Goal: Information Seeking & Learning: Compare options

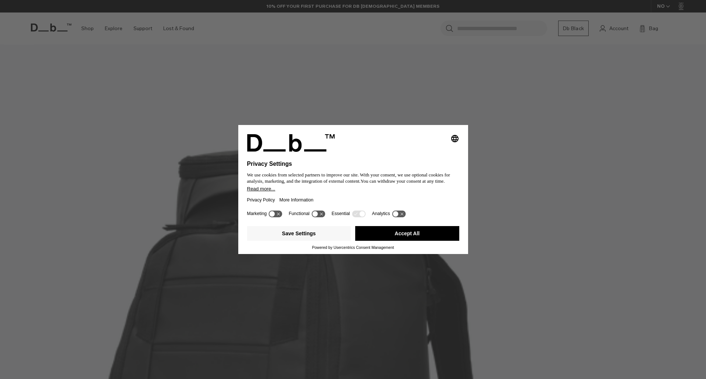
click at [418, 230] on button "Accept All" at bounding box center [407, 233] width 104 height 15
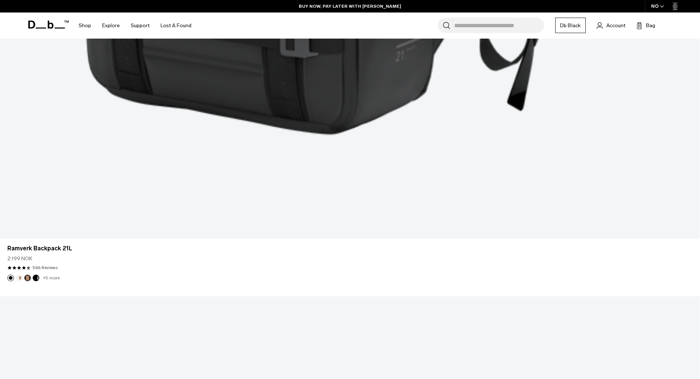
scroll to position [2398, 0]
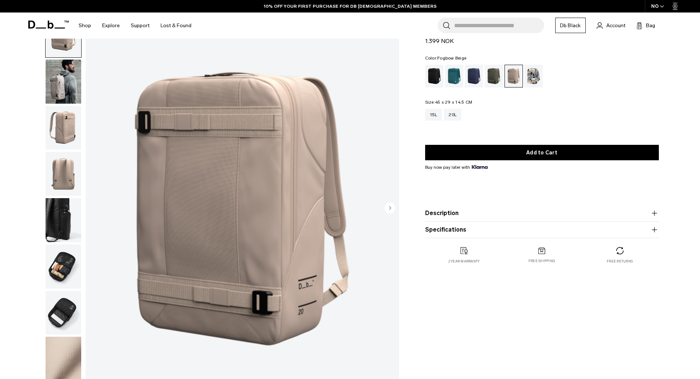
click at [64, 87] on img "button" at bounding box center [64, 82] width 36 height 44
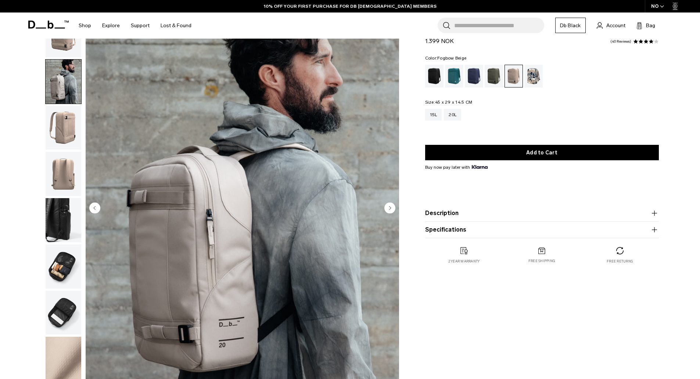
click at [65, 129] on img "button" at bounding box center [64, 128] width 36 height 44
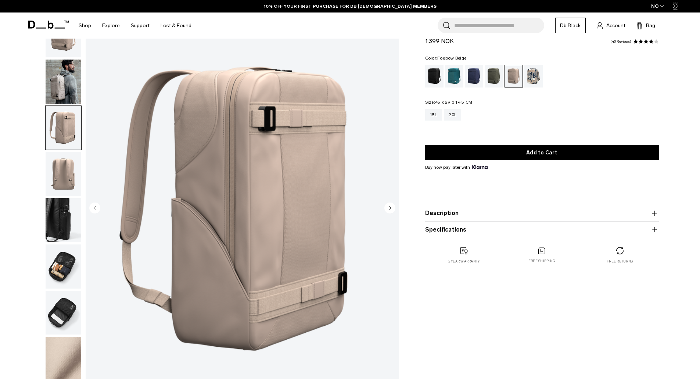
click at [67, 168] on img "button" at bounding box center [64, 174] width 36 height 44
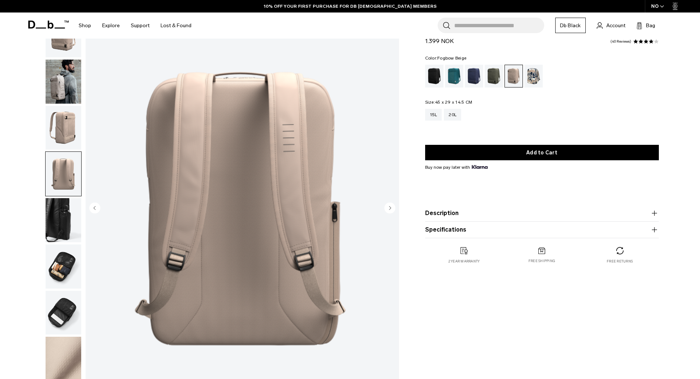
click at [64, 215] on img "button" at bounding box center [64, 220] width 36 height 44
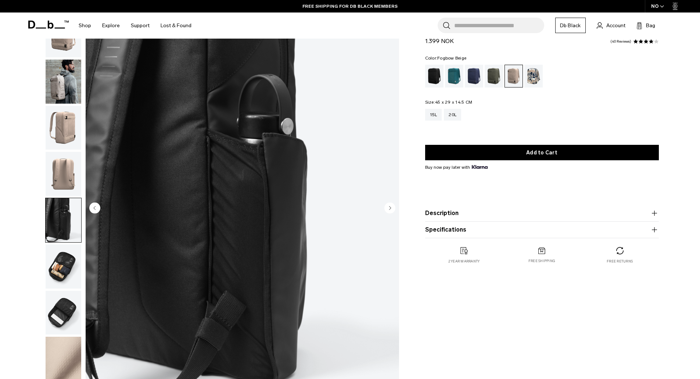
click at [62, 260] on img "button" at bounding box center [64, 266] width 36 height 44
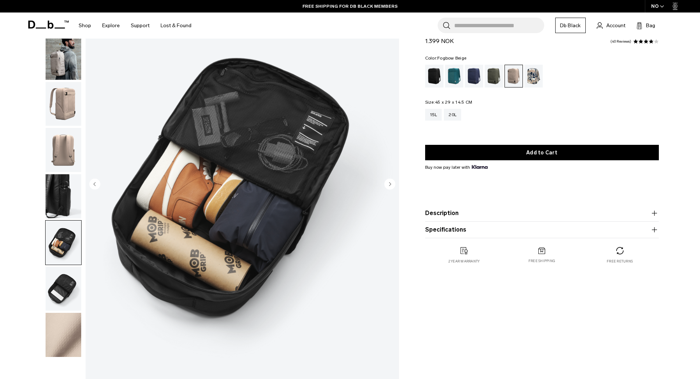
scroll to position [74, 0]
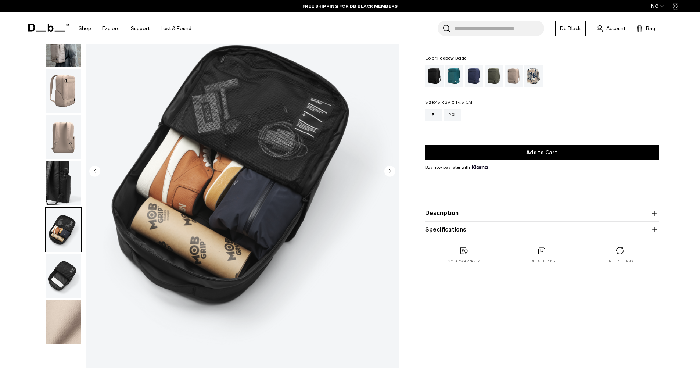
click at [58, 286] on img "button" at bounding box center [64, 276] width 36 height 44
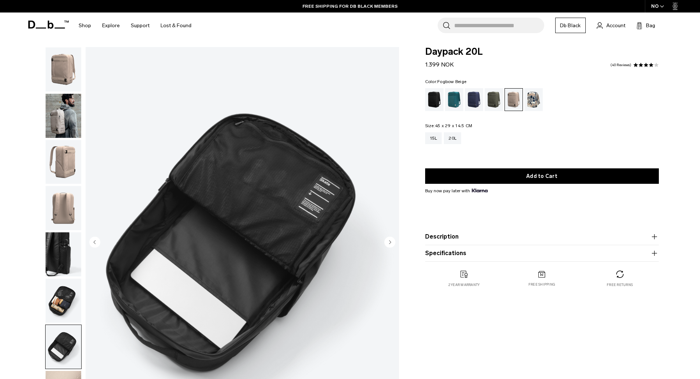
scroll to position [0, 0]
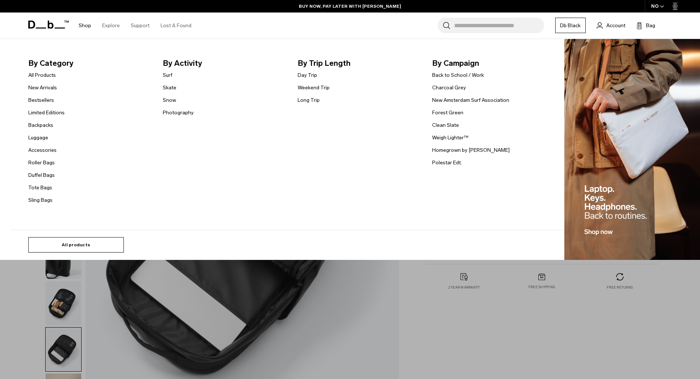
click at [67, 244] on link "All products" at bounding box center [76, 244] width 96 height 15
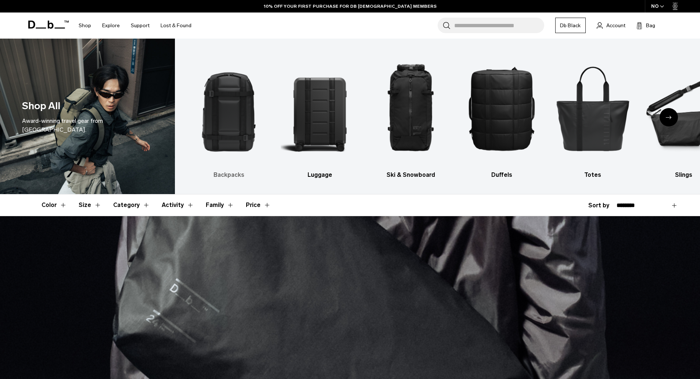
click at [222, 133] on img "1 / 10" at bounding box center [229, 108] width 78 height 117
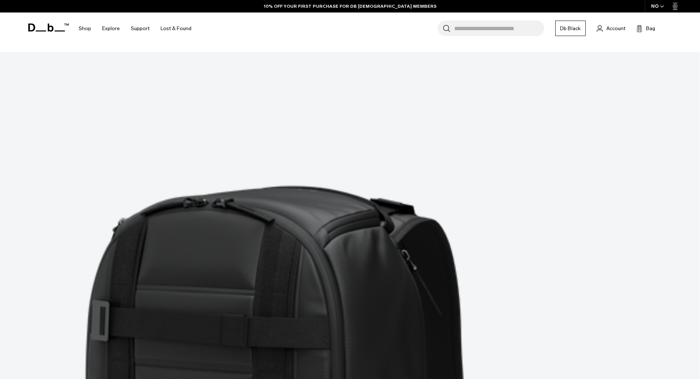
scroll to position [2683, 0]
